Goal: Check status: Check status

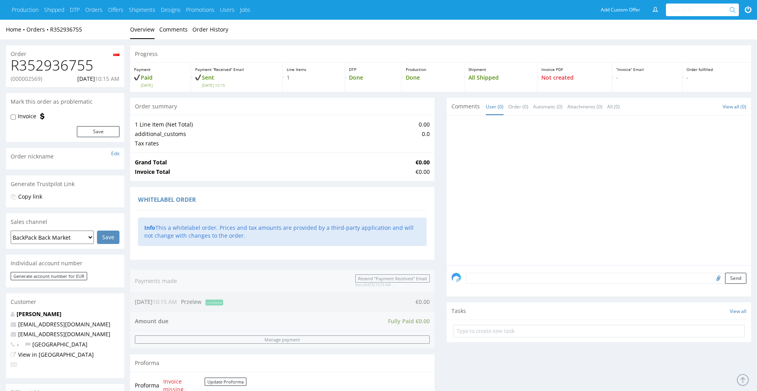
scroll to position [290, 0]
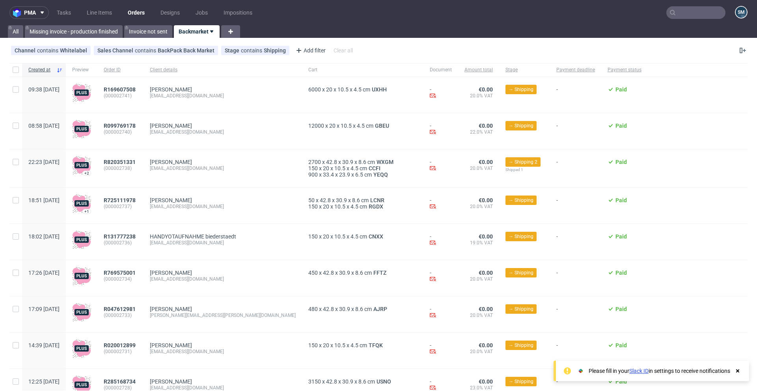
click at [139, 9] on link "Orders" at bounding box center [136, 12] width 26 height 13
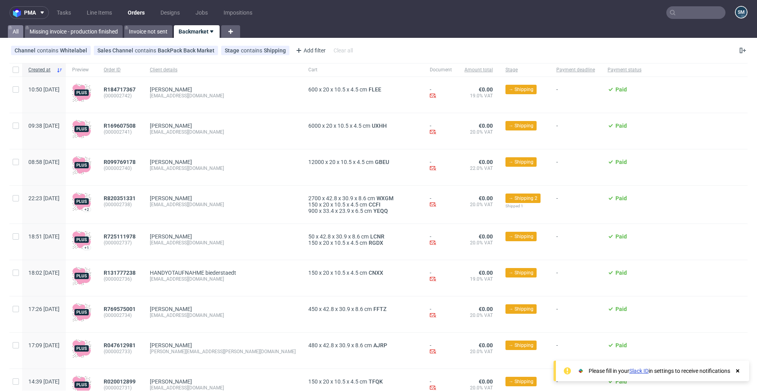
click at [15, 27] on link "All" at bounding box center [15, 31] width 15 height 13
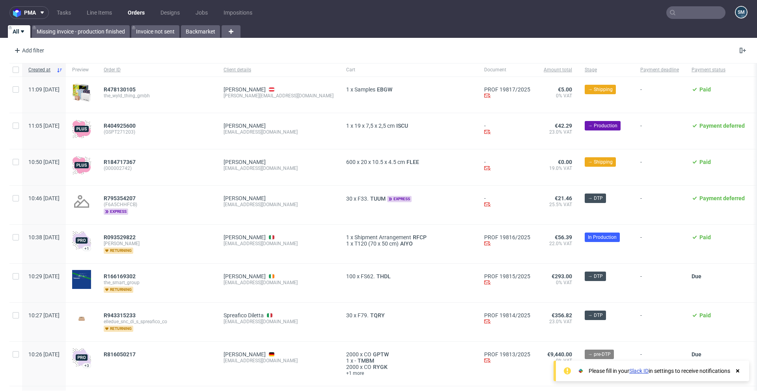
click at [708, 13] on input "text" at bounding box center [695, 12] width 59 height 13
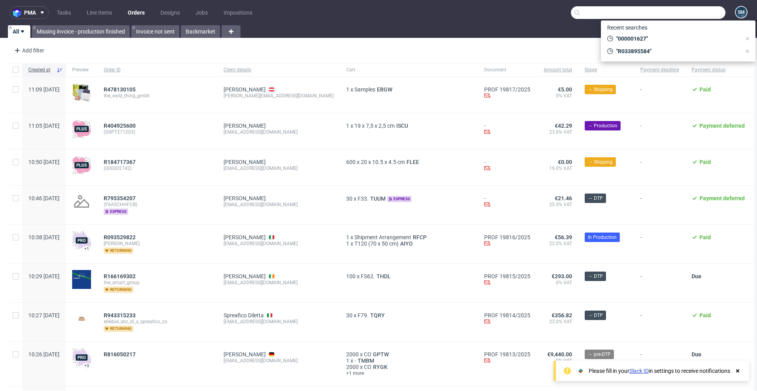
paste input "000002739"
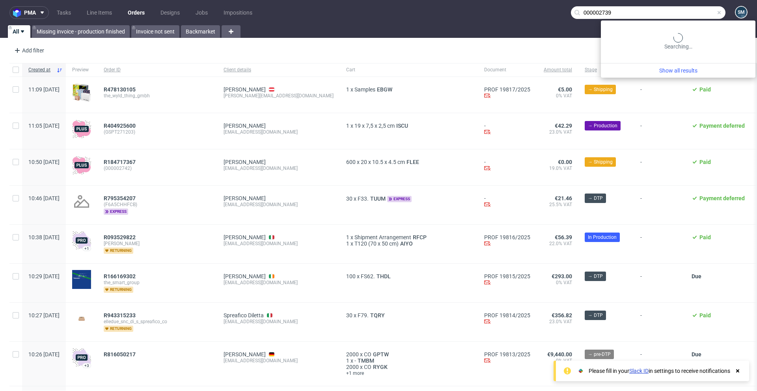
type input "000002739"
